Goal: Information Seeking & Learning: Learn about a topic

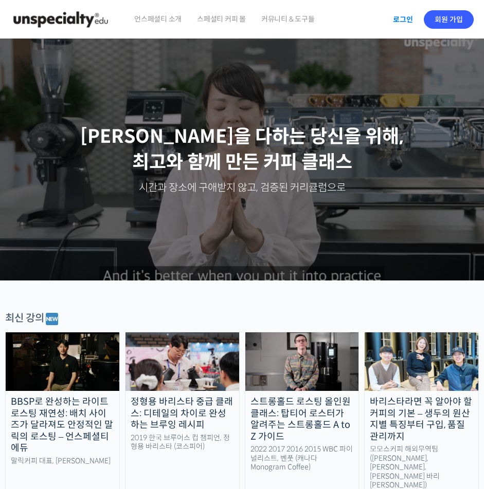
click at [400, 21] on link "로그인" at bounding box center [403, 20] width 32 height 24
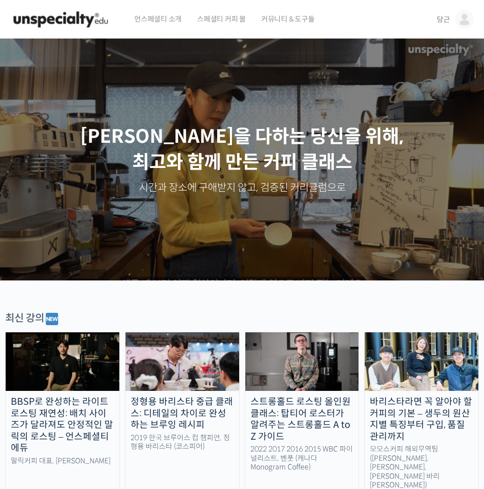
click at [442, 22] on span "당근" at bounding box center [443, 19] width 13 height 9
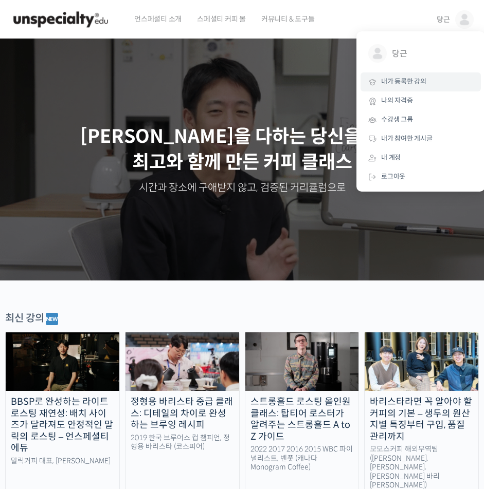
click at [411, 82] on span "내가 등록한 강의" at bounding box center [403, 81] width 45 height 9
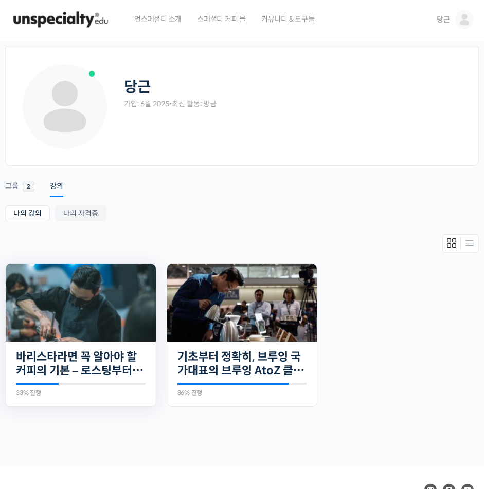
click at [64, 403] on div "27개의 수업 바리스타라면 꼭 알아야 할 커피의 기본 – 로스팅부터 에스프레소까지 33% 진행 최근 활동: 2025년 09월 02일 11:41…" at bounding box center [81, 374] width 150 height 65
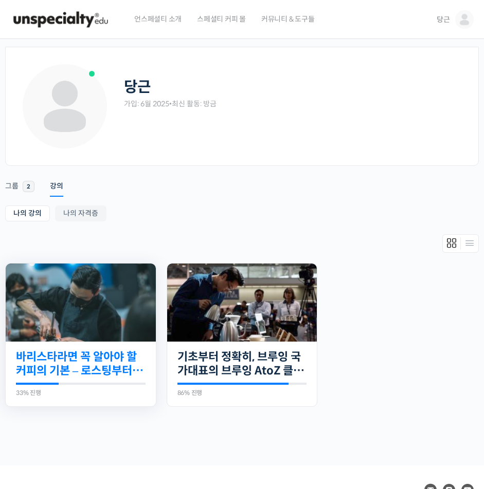
click at [86, 374] on link "바리스타라면 꼭 알아야 할 커피의 기본 – 로스팅부터 에스프레소까지" at bounding box center [81, 364] width 130 height 28
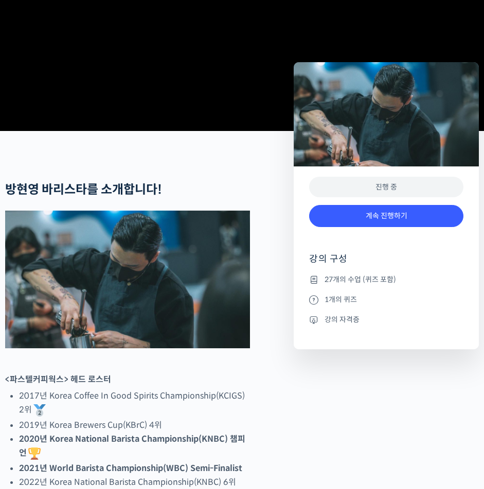
scroll to position [411, 0]
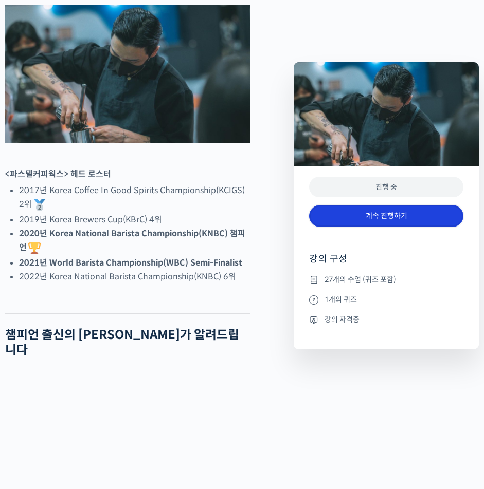
click at [387, 217] on link "계속 진행하기" at bounding box center [386, 216] width 154 height 22
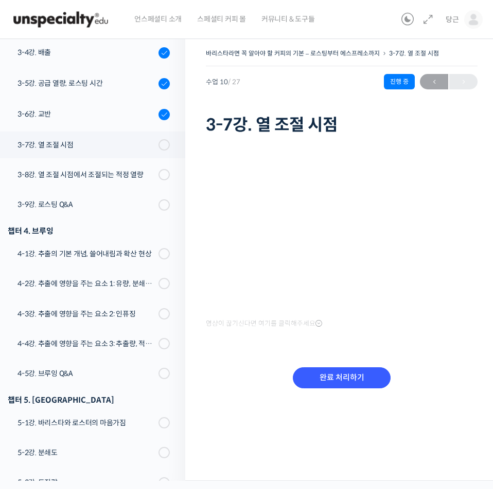
scroll to position [260, 0]
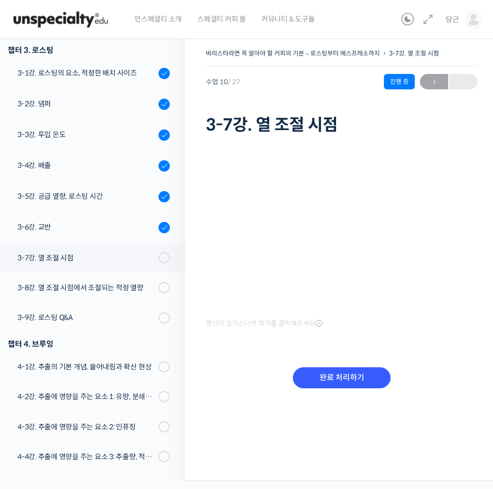
click at [364, 390] on div "완료 처리하기" at bounding box center [341, 386] width 103 height 43
click at [363, 376] on input "완료 처리하기" at bounding box center [342, 378] width 98 height 21
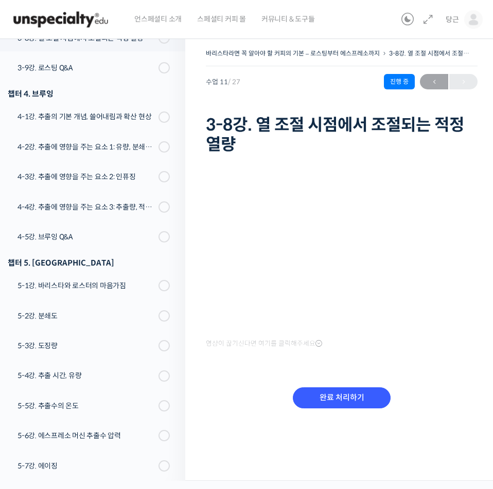
scroll to position [370, 0]
